Goal: Navigation & Orientation: Understand site structure

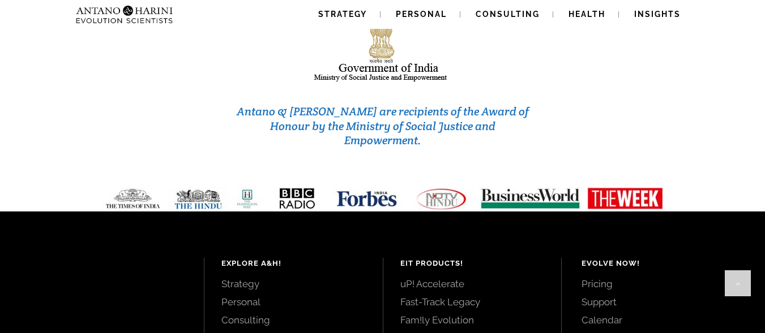
scroll to position [4945, 0]
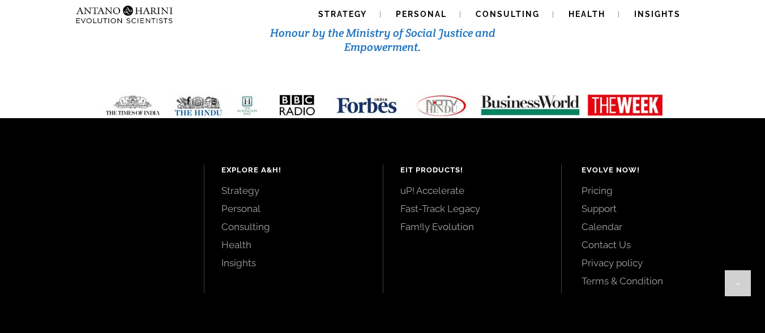
click at [587, 184] on link "Pricing" at bounding box center [660, 190] width 158 height 12
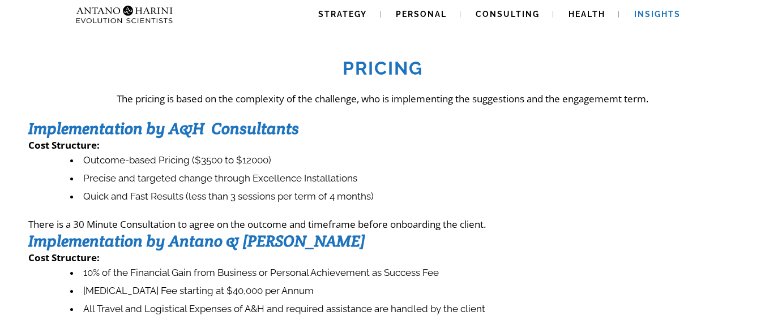
click at [659, 13] on span "Insights" at bounding box center [657, 14] width 46 height 9
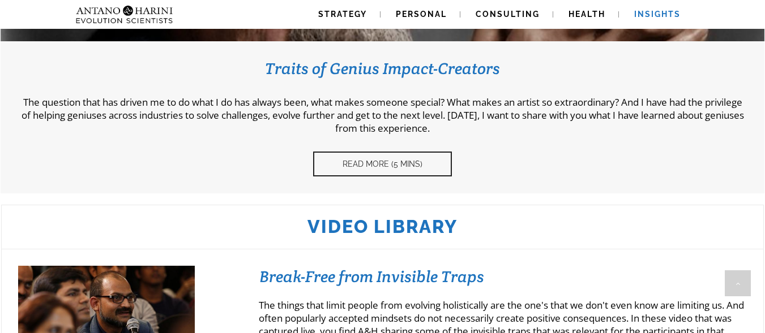
scroll to position [844, 0]
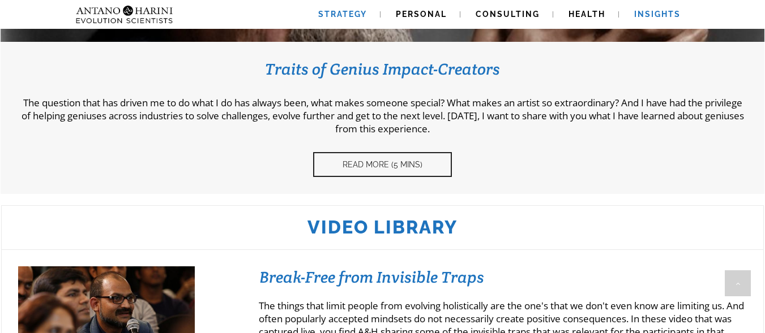
click at [332, 16] on span "Strategy" at bounding box center [342, 14] width 49 height 9
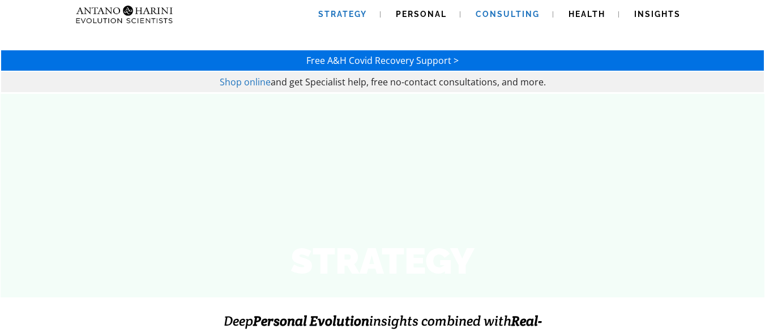
click at [531, 14] on span "Consulting" at bounding box center [507, 14] width 64 height 9
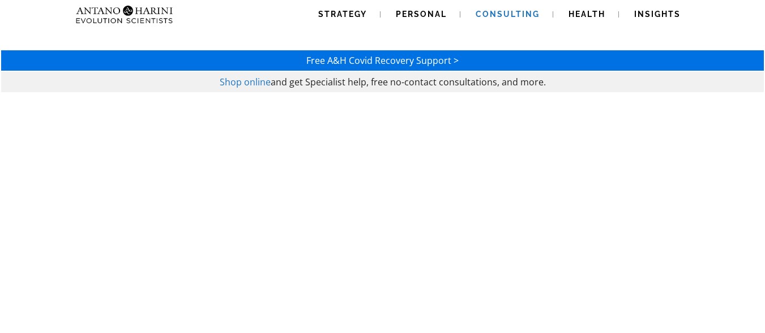
click at [130, 15] on img at bounding box center [101, 14] width 61 height 29
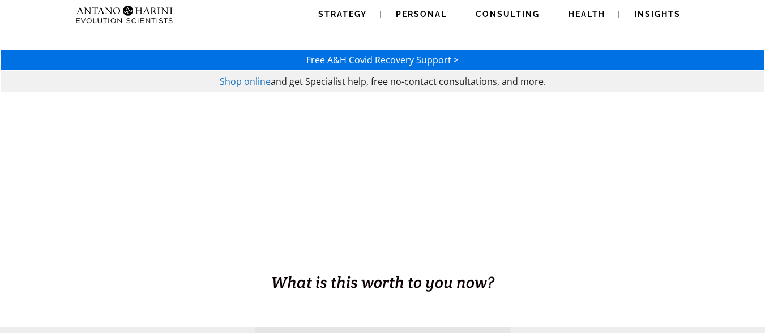
click at [102, 14] on img at bounding box center [101, 14] width 61 height 29
